Goal: Check status

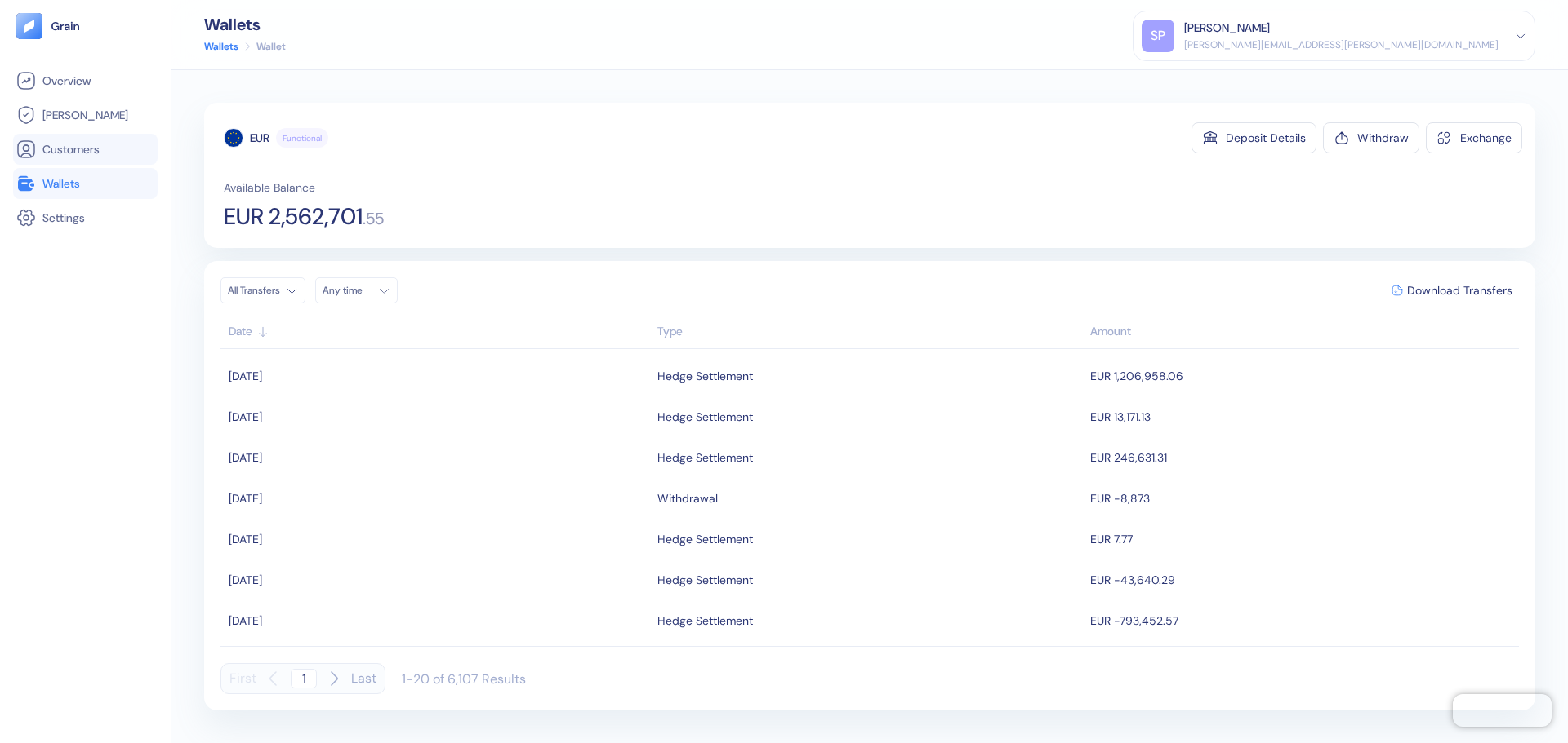
drag, startPoint x: 77, startPoint y: 133, endPoint x: 67, endPoint y: 138, distance: 11.2
click at [77, 133] on li "Customers" at bounding box center [85, 148] width 144 height 31
click at [60, 173] on li "Wallets" at bounding box center [85, 183] width 144 height 31
click at [70, 188] on span "Wallets" at bounding box center [61, 184] width 38 height 17
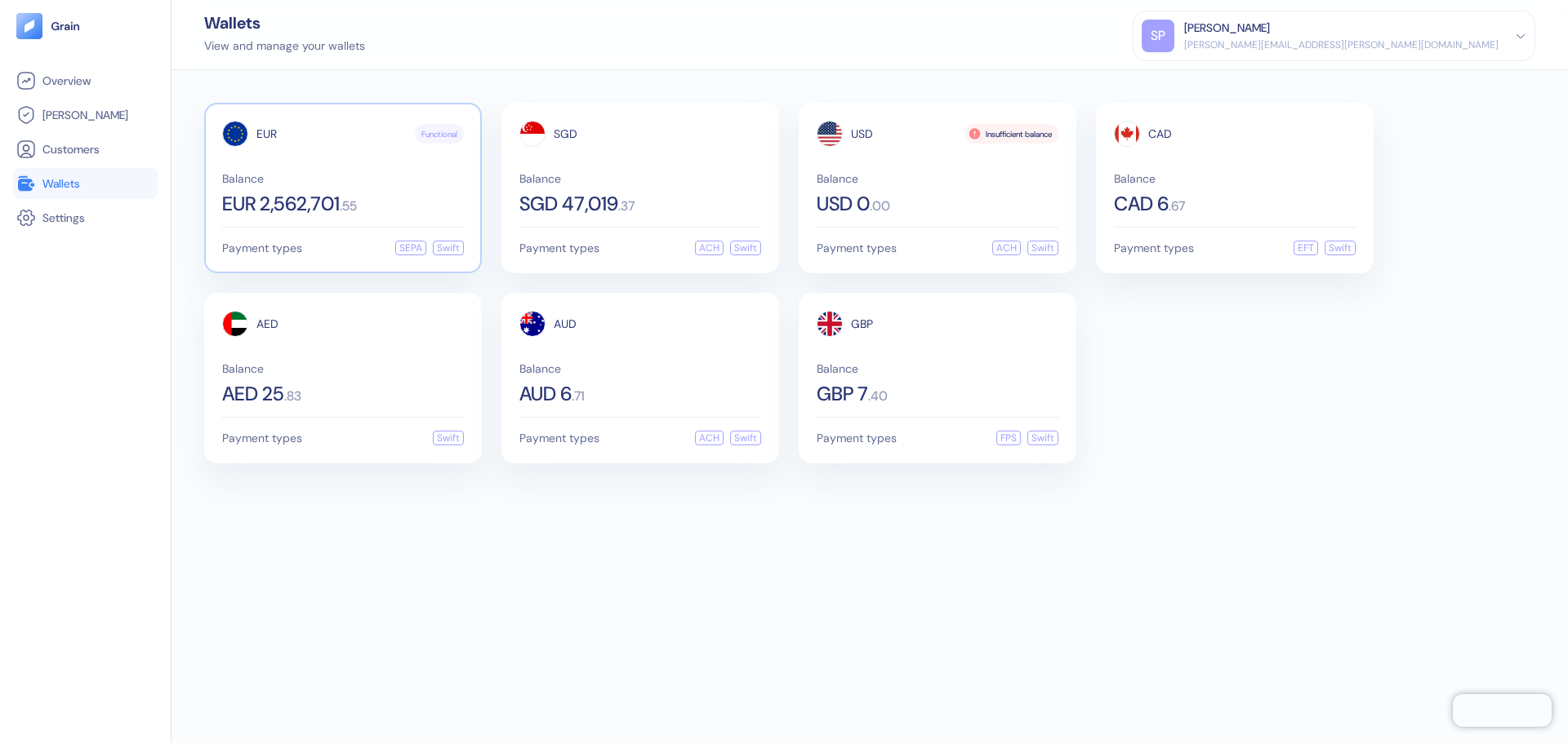
click at [367, 176] on span "Balance" at bounding box center [343, 179] width 241 height 12
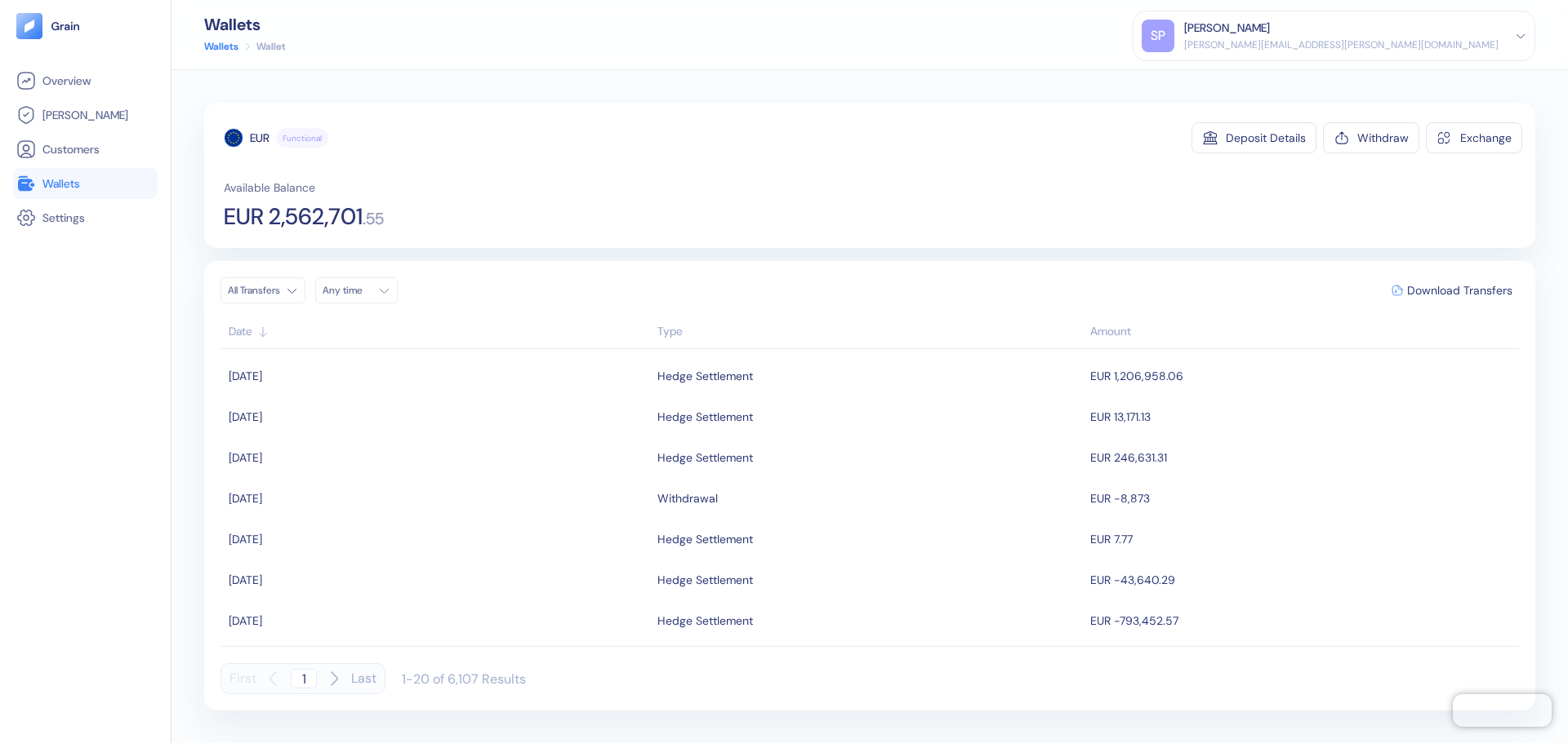
click at [800, 252] on div "EUR Functional Deposit Details Withdraw Exchange Available Balance EUR 2,562,70…" at bounding box center [869, 406] width 1331 height 608
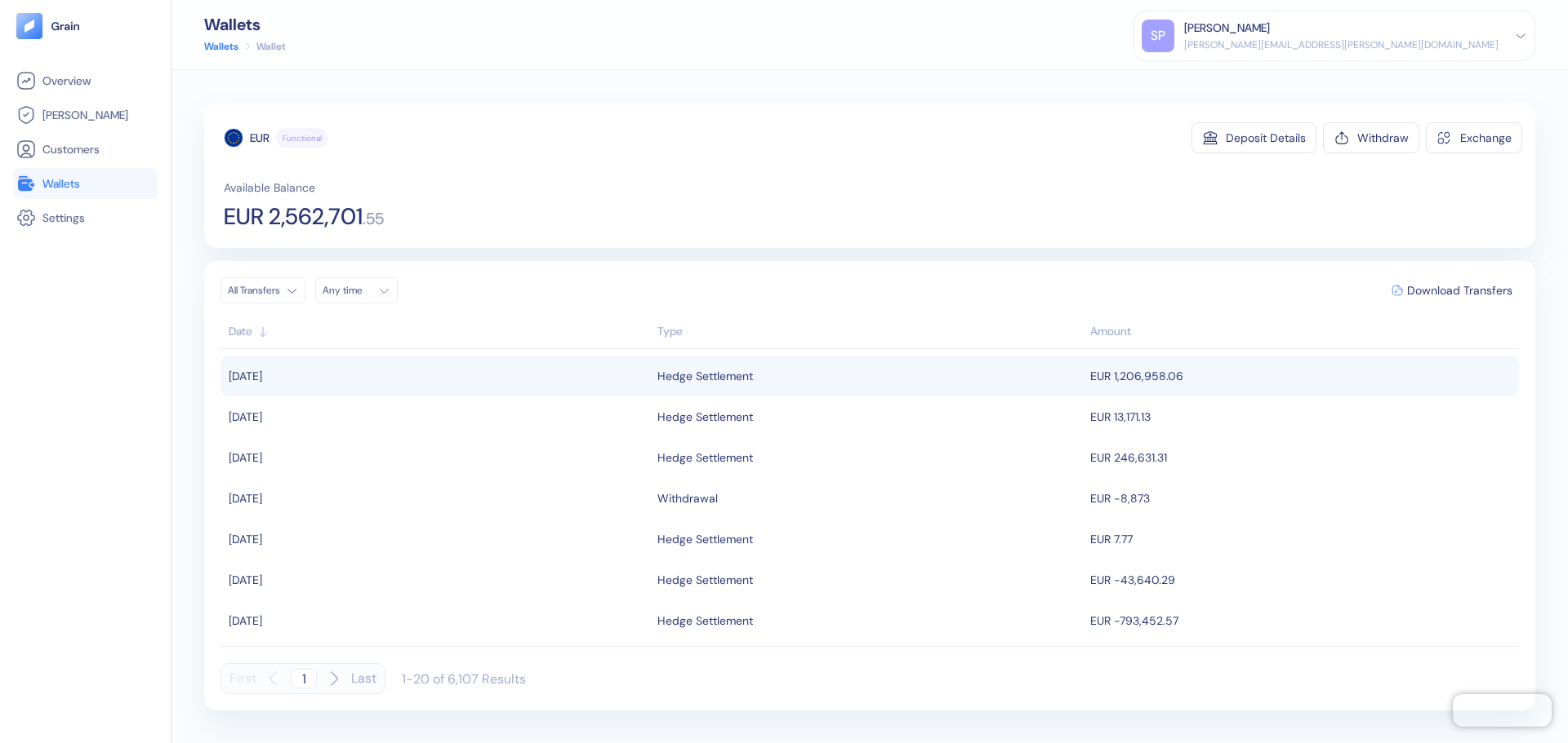
click at [732, 366] on div "Hedge Settlement" at bounding box center [705, 376] width 96 height 28
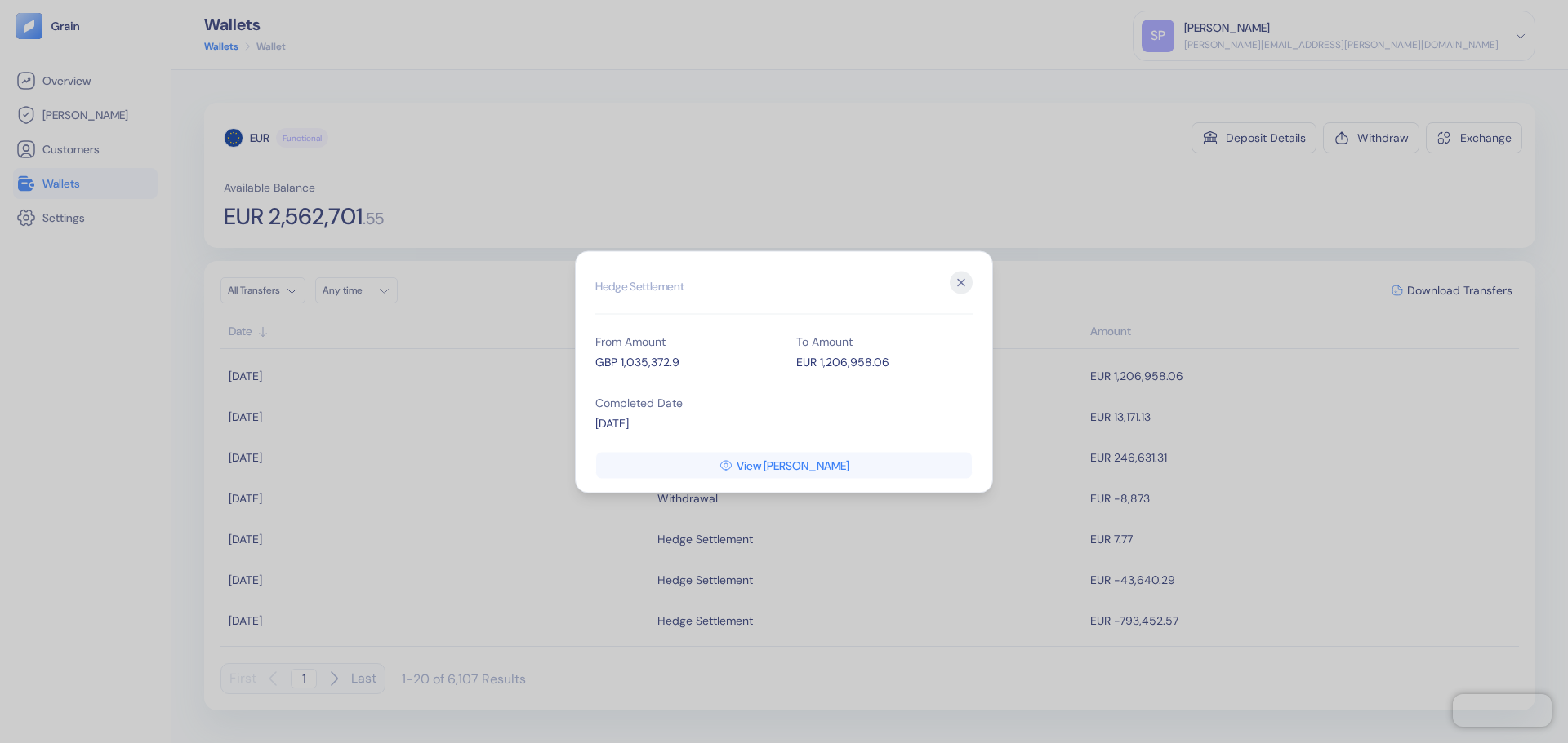
drag, startPoint x: 956, startPoint y: 280, endPoint x: 823, endPoint y: 284, distance: 133.1
click at [957, 280] on icon "button" at bounding box center [961, 282] width 23 height 23
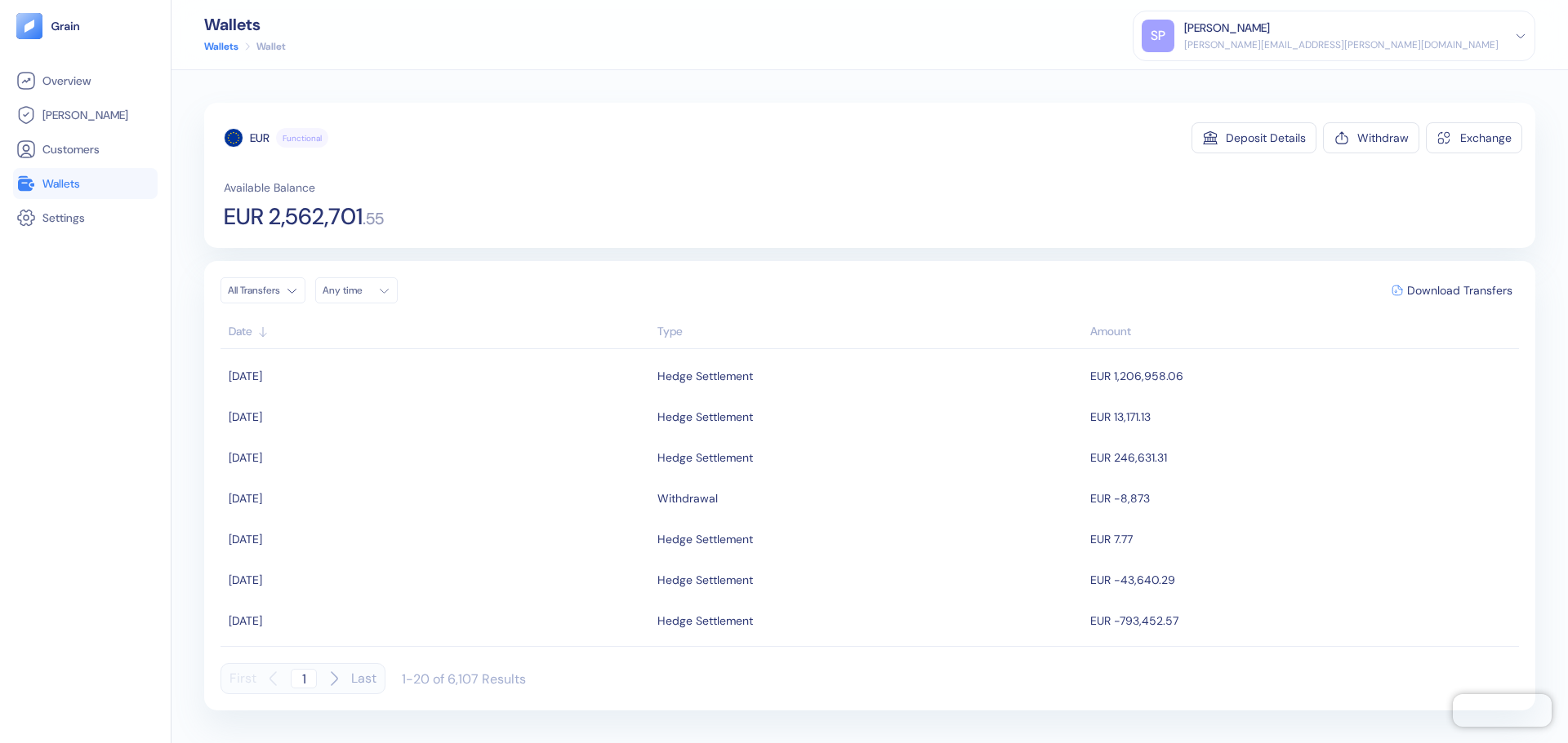
click at [82, 185] on link "Wallets" at bounding box center [86, 184] width 138 height 20
